Goal: Obtain resource: Download file/media

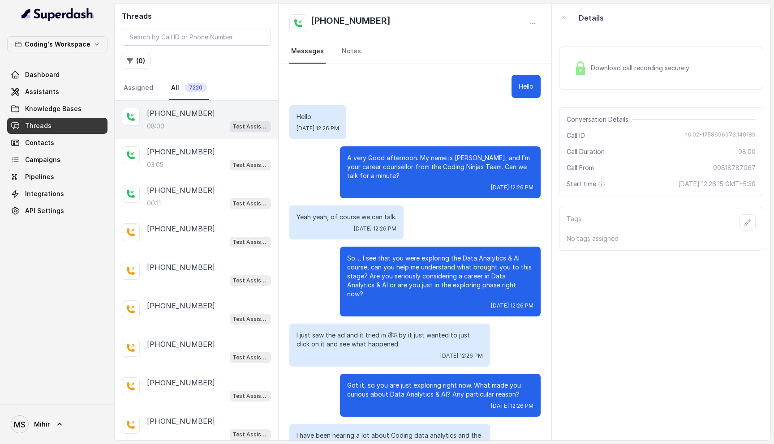
scroll to position [3023, 0]
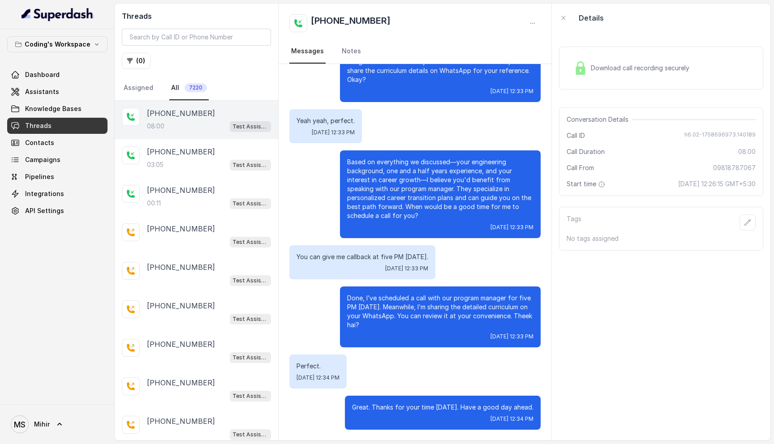
click at [39, 128] on span "Threads" at bounding box center [38, 125] width 26 height 9
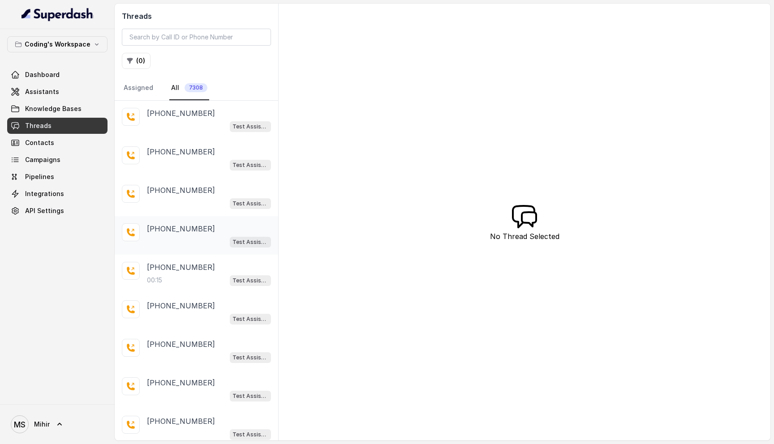
scroll to position [68, 0]
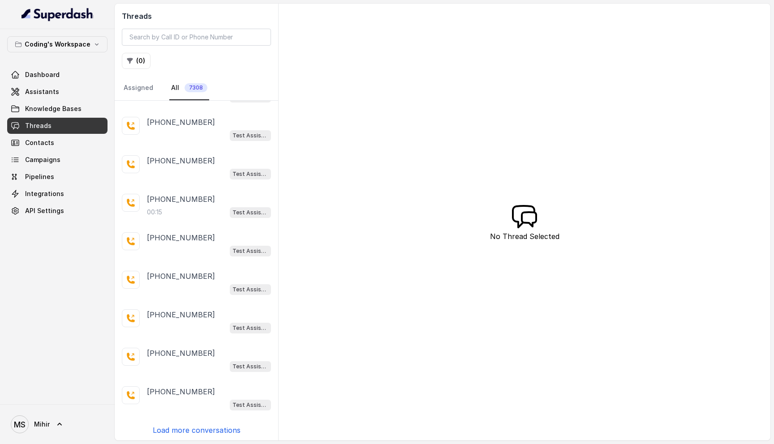
click at [178, 433] on p "Load more conversations" at bounding box center [197, 430] width 88 height 11
click at [178, 427] on div "+918328333504 Test Assistant-3 +917020914184 Test Assistant-3 +917598925280 Tes…" at bounding box center [197, 271] width 164 height 340
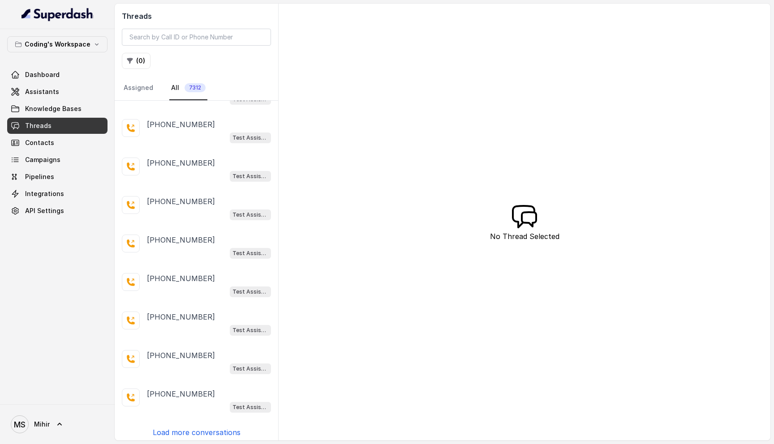
click at [178, 427] on p "Load more conversations" at bounding box center [197, 432] width 88 height 11
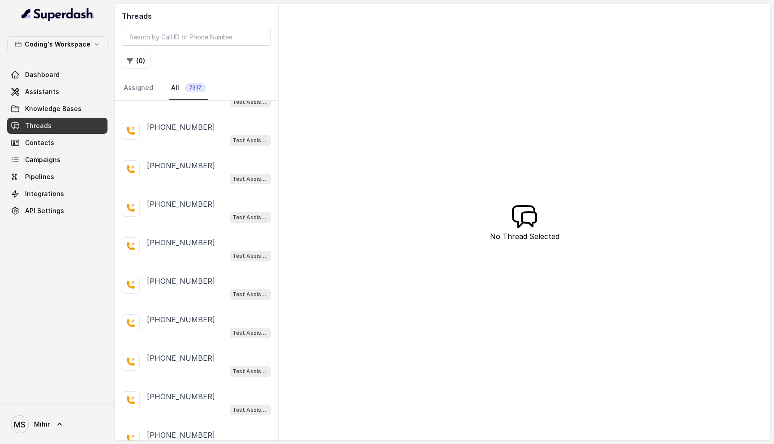
scroll to position [0, 0]
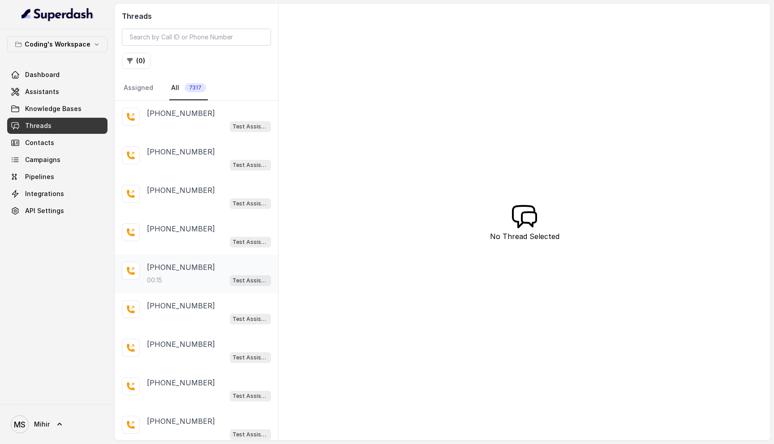
click at [190, 267] on p "+919812464517" at bounding box center [181, 267] width 68 height 11
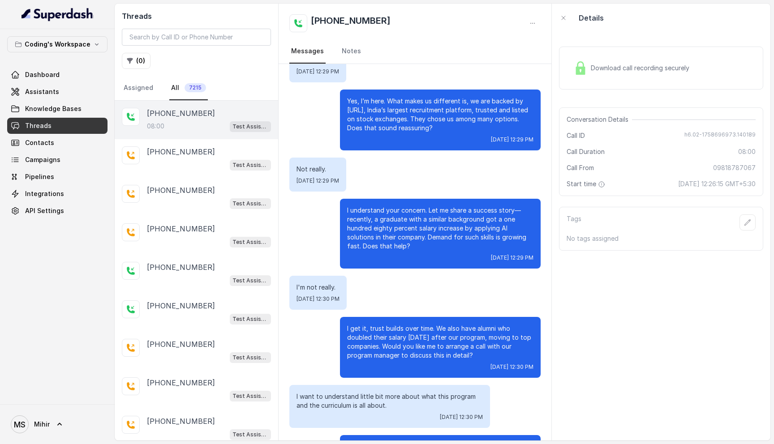
scroll to position [1656, 0]
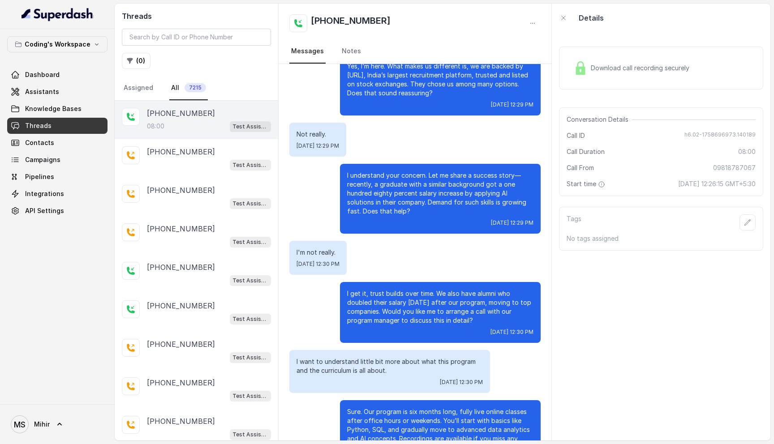
click at [611, 60] on div "Download call recording securely" at bounding box center [631, 68] width 123 height 21
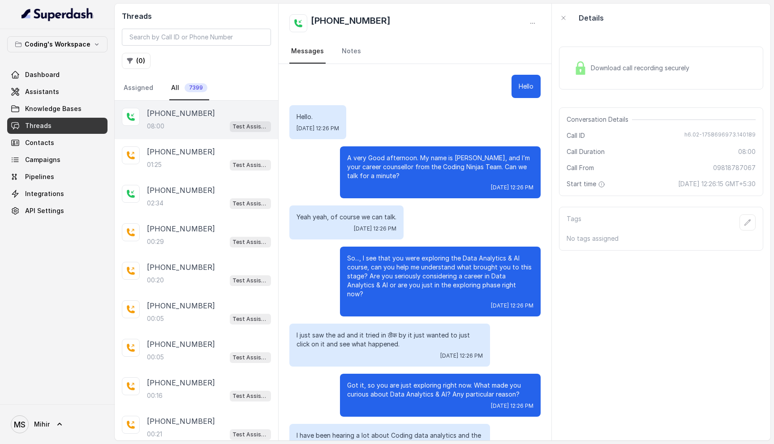
scroll to position [3023, 0]
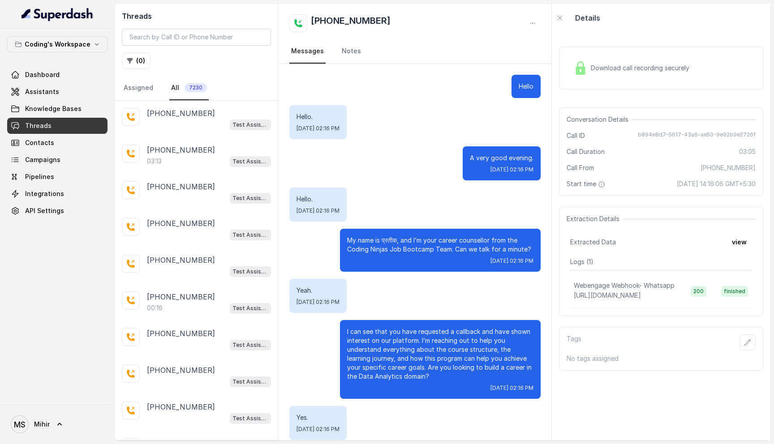
scroll to position [1311, 0]
